Goal: Information Seeking & Learning: Learn about a topic

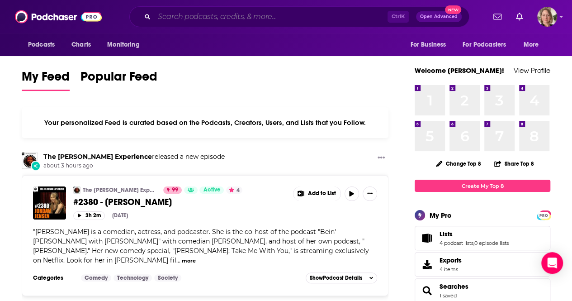
click at [277, 17] on input "Search podcasts, credits, & more..." at bounding box center [271, 17] width 234 height 14
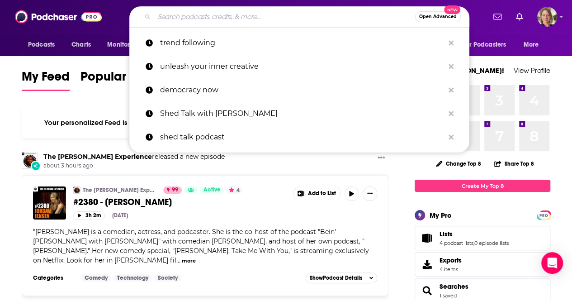
paste input "EDUCATION RESEARCH [GEOGRAPHIC_DATA]"
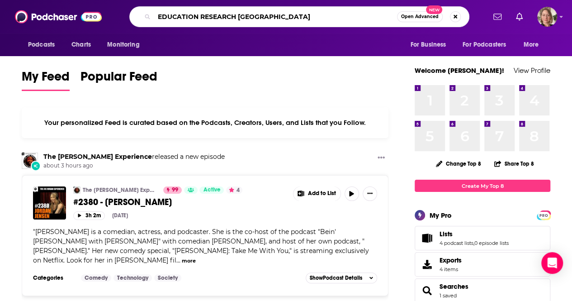
type input "EDUCATION RESEARCH [GEOGRAPHIC_DATA]"
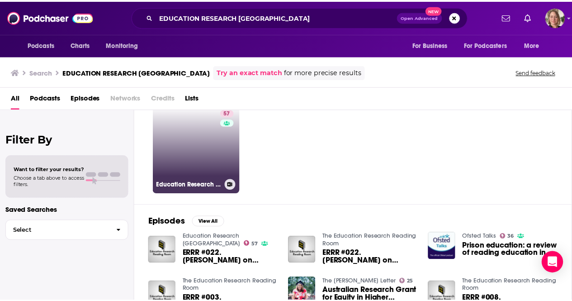
scroll to position [45, 0]
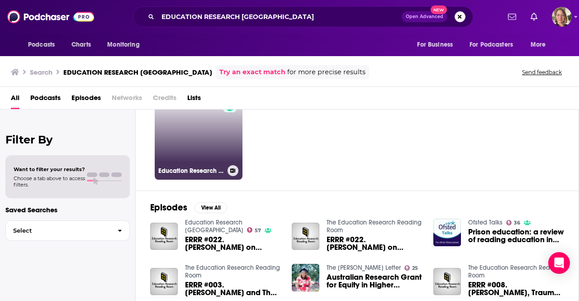
click at [201, 132] on link "57 Education Research [GEOGRAPHIC_DATA]" at bounding box center [199, 136] width 88 height 88
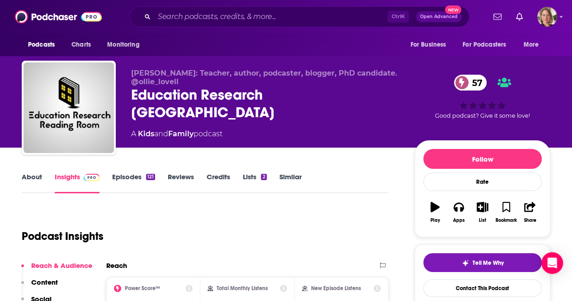
click at [24, 176] on link "About" at bounding box center [32, 182] width 20 height 21
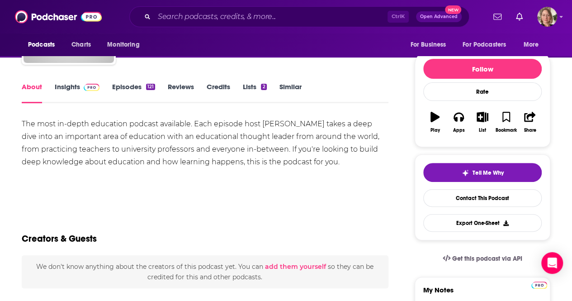
scroll to position [91, 0]
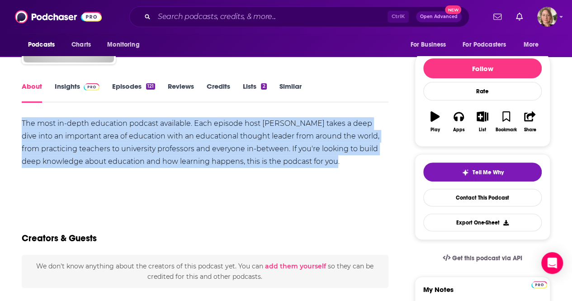
drag, startPoint x: 320, startPoint y: 163, endPoint x: 14, endPoint y: 127, distance: 308.5
copy div "The most in-depth education podcast available. Each episode host [PERSON_NAME] …"
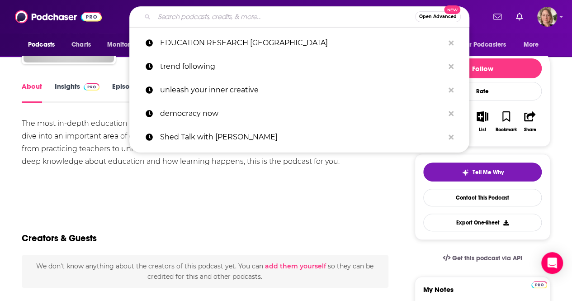
click at [252, 19] on input "Search podcasts, credits, & more..." at bounding box center [284, 17] width 261 height 14
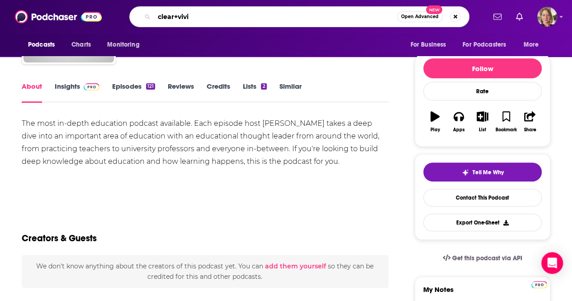
type input "clear+vivid"
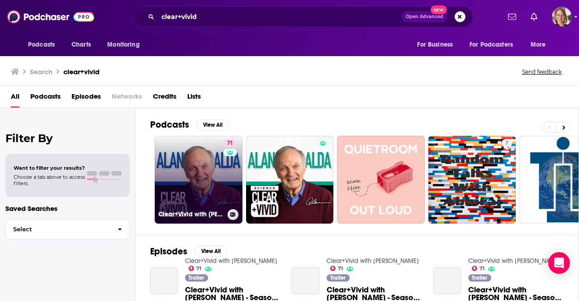
click at [217, 171] on link "71 Clear+Vivid with [PERSON_NAME]" at bounding box center [199, 180] width 88 height 88
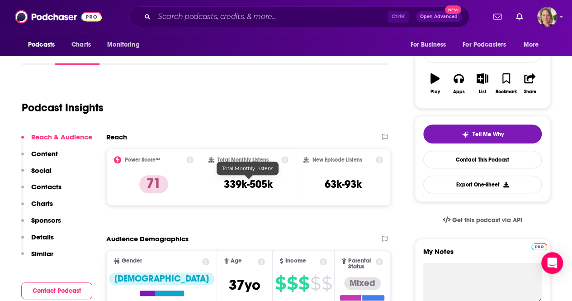
scroll to position [136, 0]
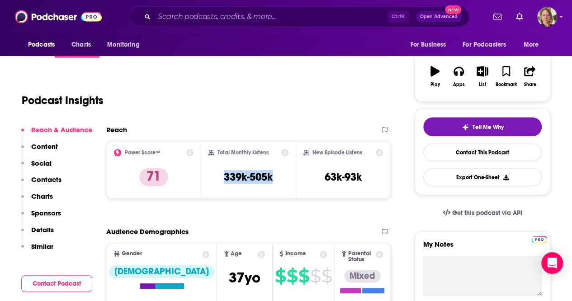
drag, startPoint x: 272, startPoint y: 177, endPoint x: 211, endPoint y: 176, distance: 60.6
click at [211, 176] on div "Total Monthly Listens 339k-505k" at bounding box center [249, 170] width 81 height 42
copy h3 "339k-505k"
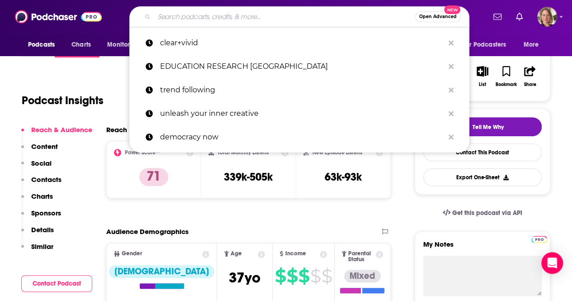
click at [309, 19] on input "Search podcasts, credits, & more..." at bounding box center [284, 17] width 261 height 14
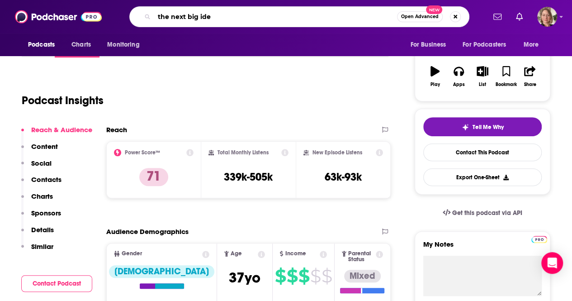
type input "the next big idea"
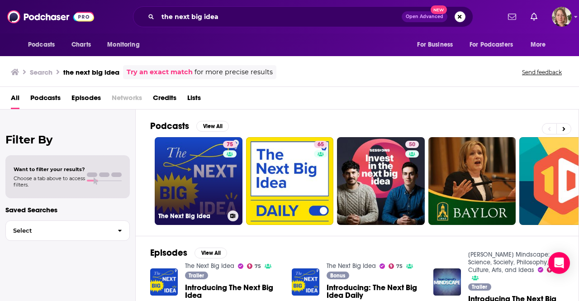
click at [205, 163] on link "75 The Next Big Idea" at bounding box center [199, 181] width 88 height 88
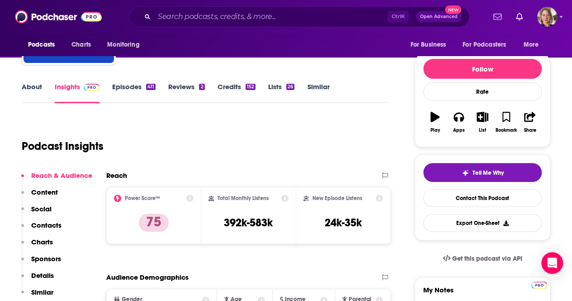
scroll to position [91, 0]
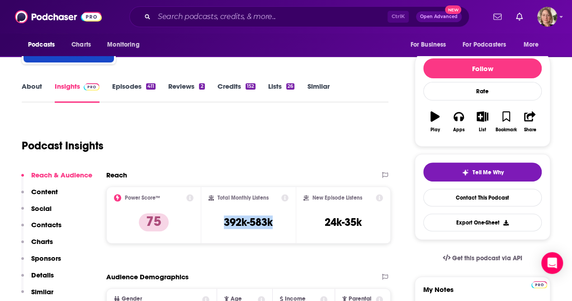
drag, startPoint x: 278, startPoint y: 225, endPoint x: 220, endPoint y: 222, distance: 58.0
click at [220, 222] on div "Total Monthly Listens 392k-583k" at bounding box center [249, 215] width 81 height 42
copy h3 "392k-583k"
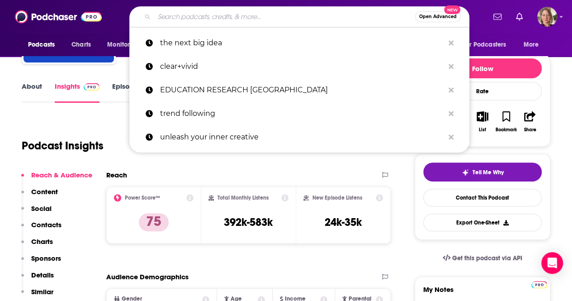
click at [238, 14] on input "Search podcasts, credits, & more..." at bounding box center [284, 17] width 261 height 14
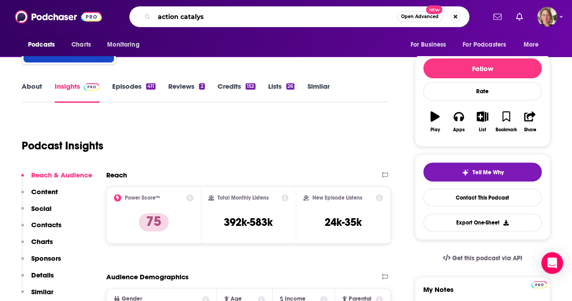
type input "action catalyst"
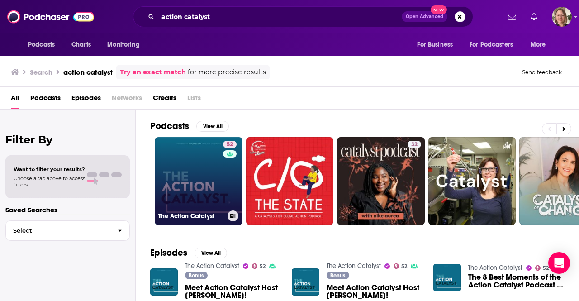
click at [216, 152] on link "52 The Action Catalyst" at bounding box center [199, 181] width 88 height 88
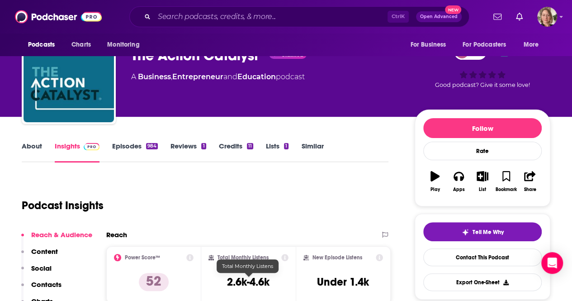
scroll to position [45, 0]
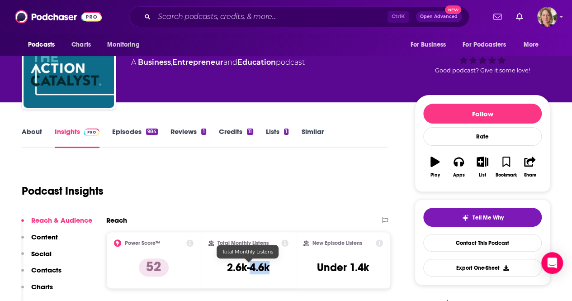
drag, startPoint x: 270, startPoint y: 268, endPoint x: 252, endPoint y: 268, distance: 18.6
click at [252, 268] on h3 "2.6k-4.6k" at bounding box center [248, 268] width 43 height 14
